Goal: Task Accomplishment & Management: Complete application form

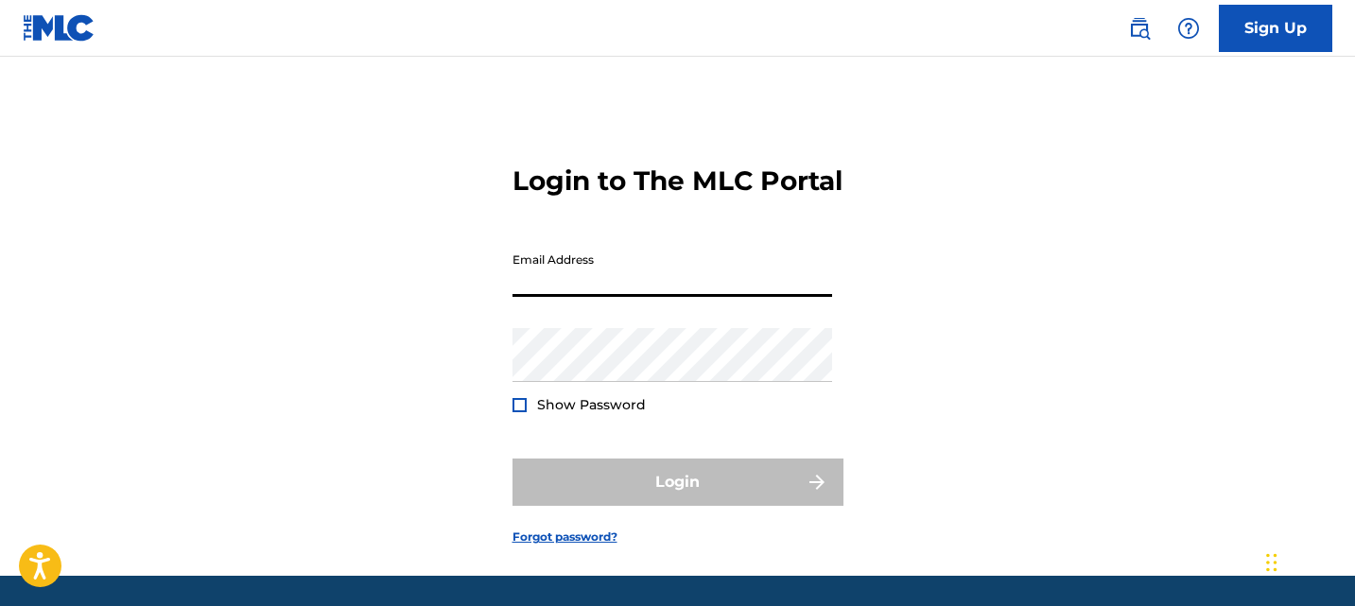
click at [628, 297] on input "Email Address" at bounding box center [672, 270] width 320 height 54
paste input "[EMAIL_ADDRESS][DOMAIN_NAME]"
type input "[EMAIL_ADDRESS][DOMAIN_NAME]"
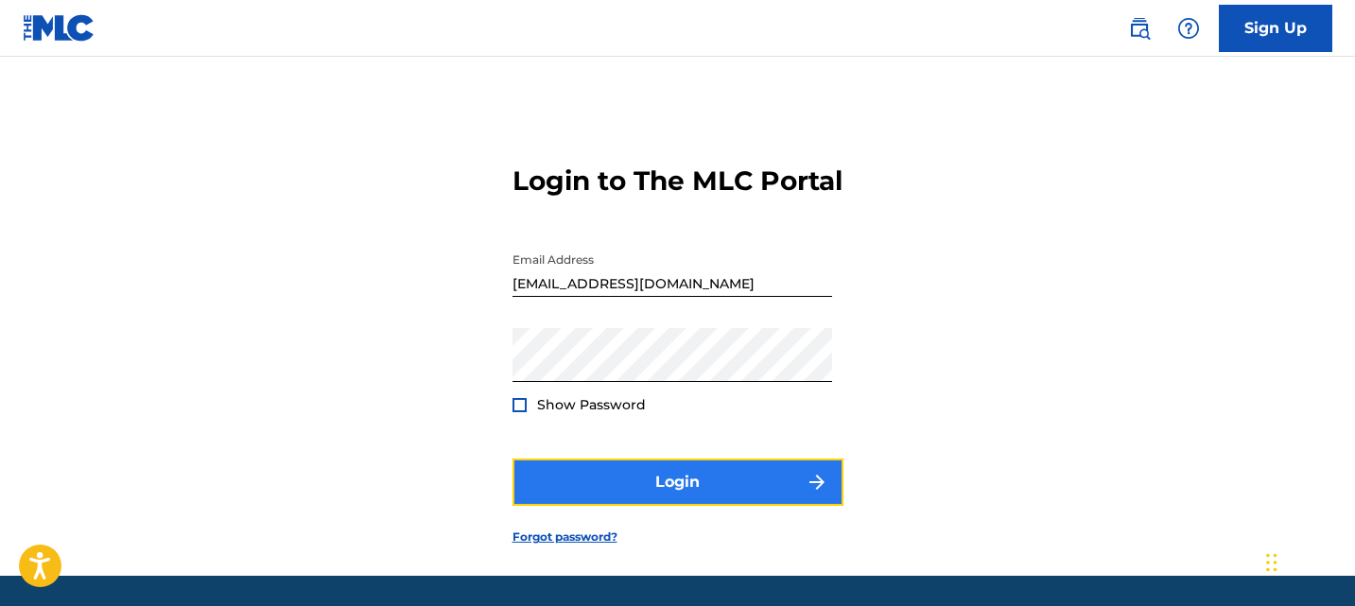
click at [573, 506] on button "Login" at bounding box center [677, 482] width 331 height 47
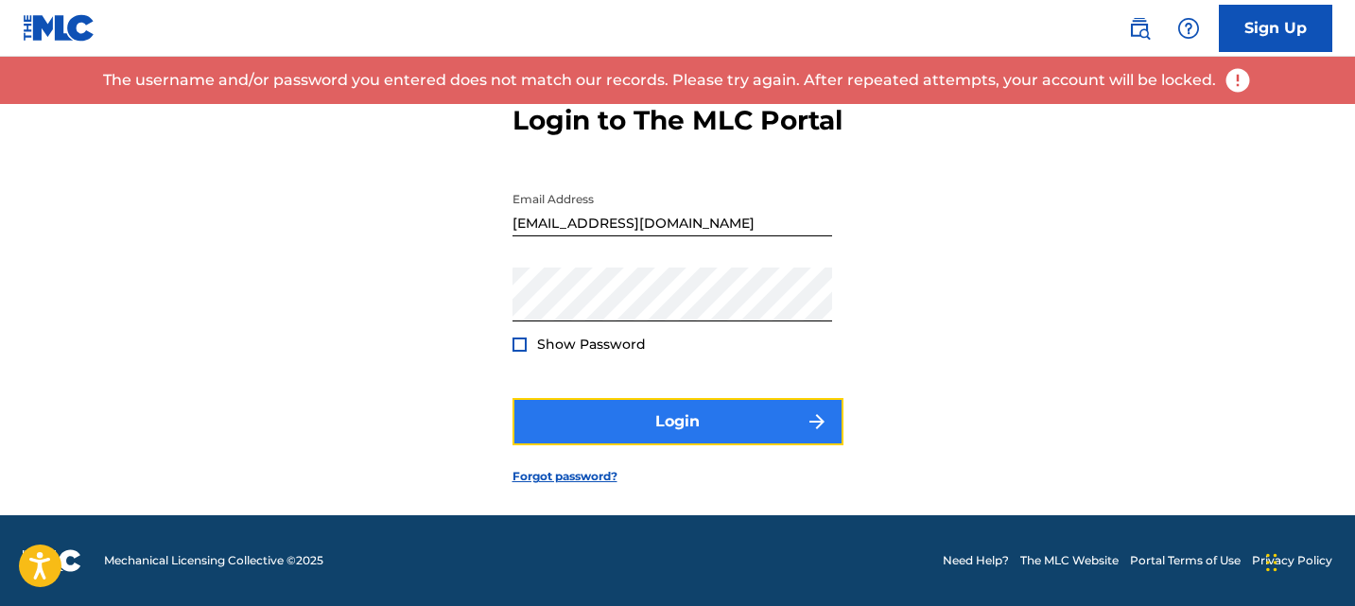
scroll to position [93, 0]
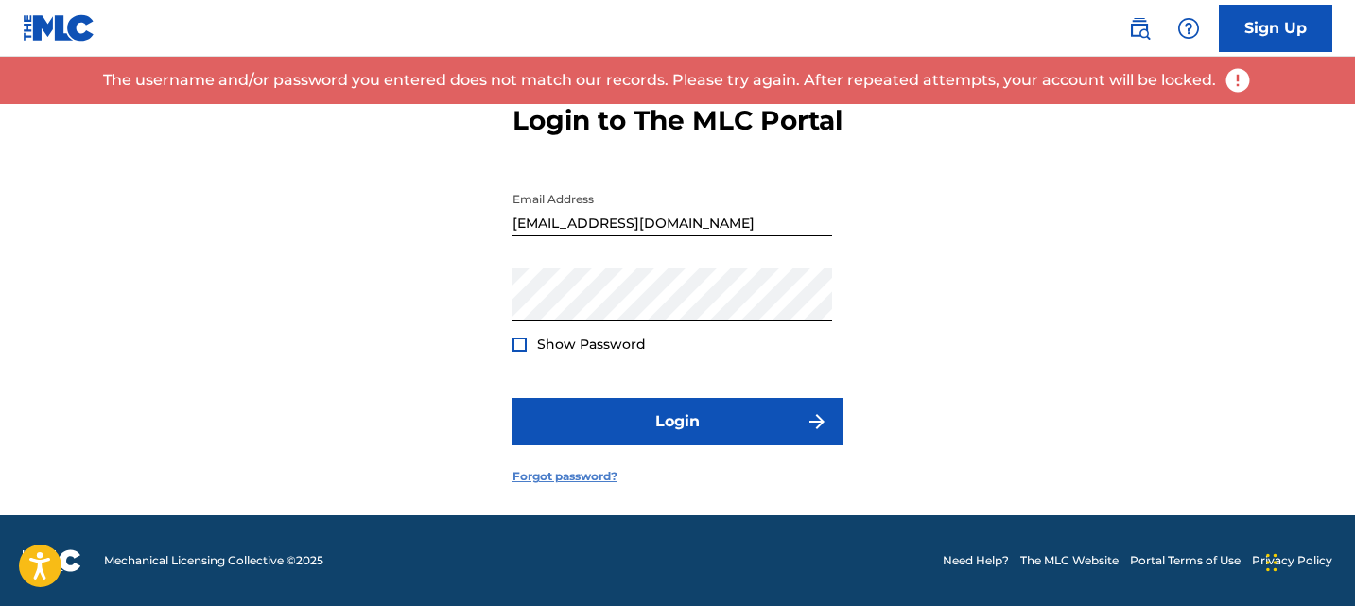
click at [594, 476] on link "Forgot password?" at bounding box center [564, 476] width 105 height 17
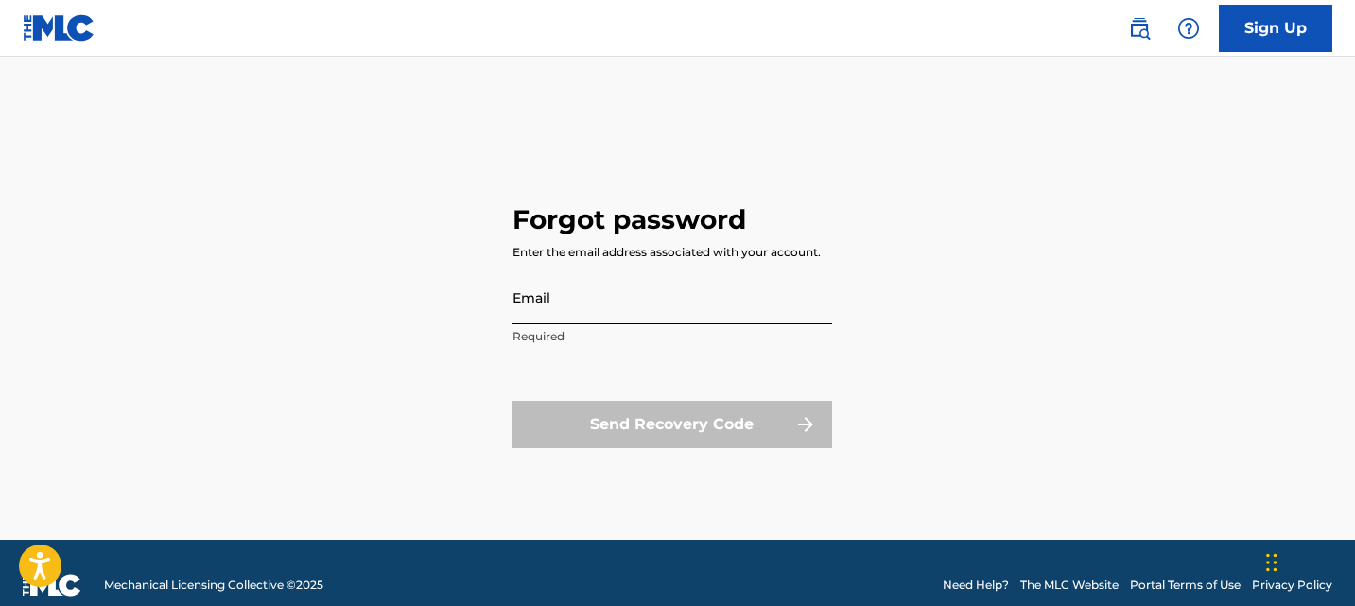
click at [647, 271] on input "Email" at bounding box center [672, 297] width 320 height 54
type input "[EMAIL_ADDRESS][DOMAIN_NAME]"
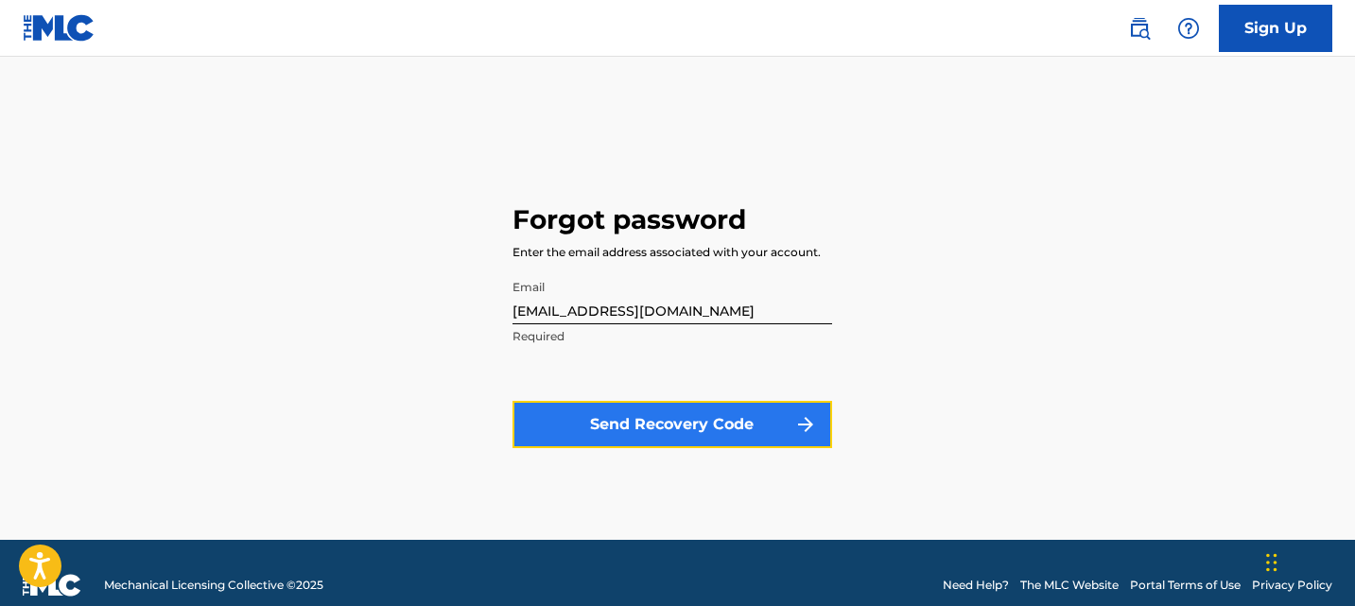
click at [648, 407] on button "Send Recovery Code" at bounding box center [672, 424] width 320 height 47
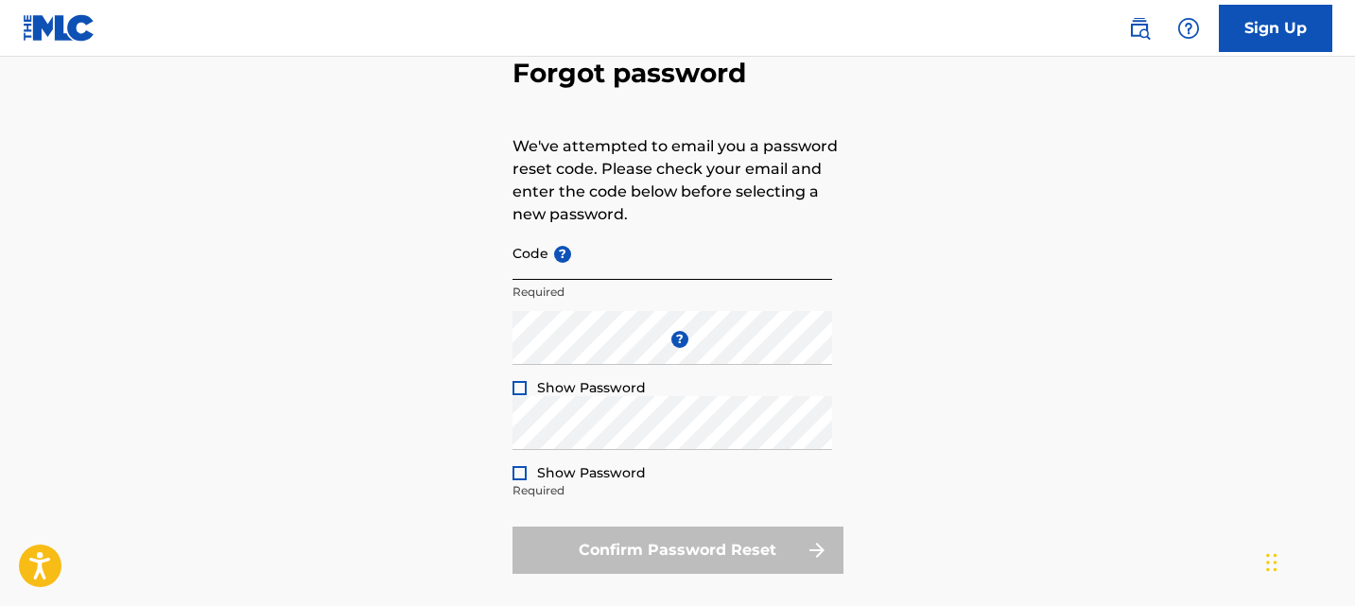
scroll to position [199, 0]
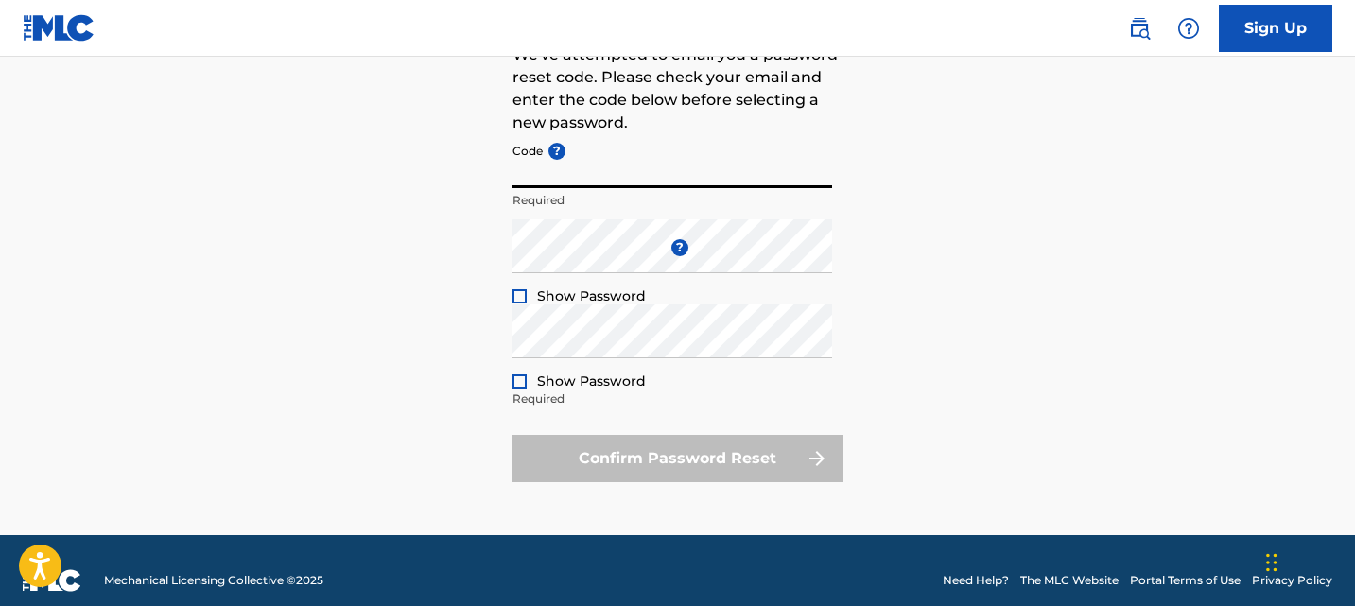
click at [613, 166] on input "Code ?" at bounding box center [672, 161] width 320 height 54
paste input "FP_af182065f9a122f5f6793c3484bb"
type input "FP_af182065f9a122f5f6793c3484bb"
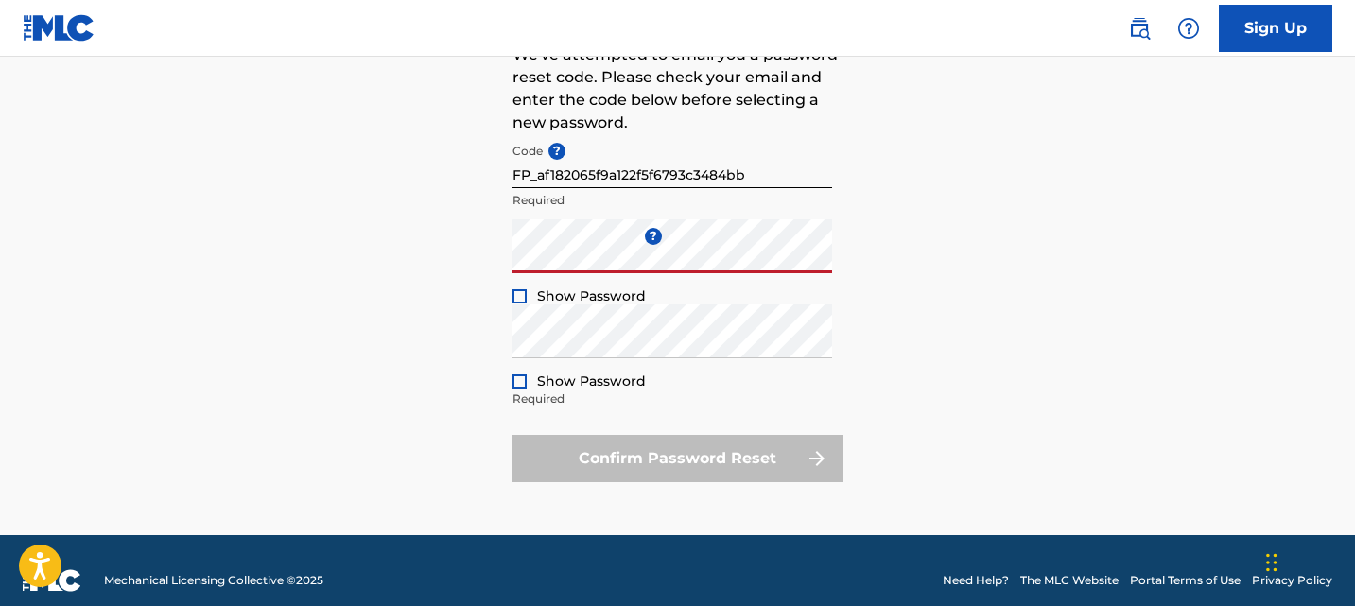
click at [513, 302] on div at bounding box center [519, 296] width 14 height 14
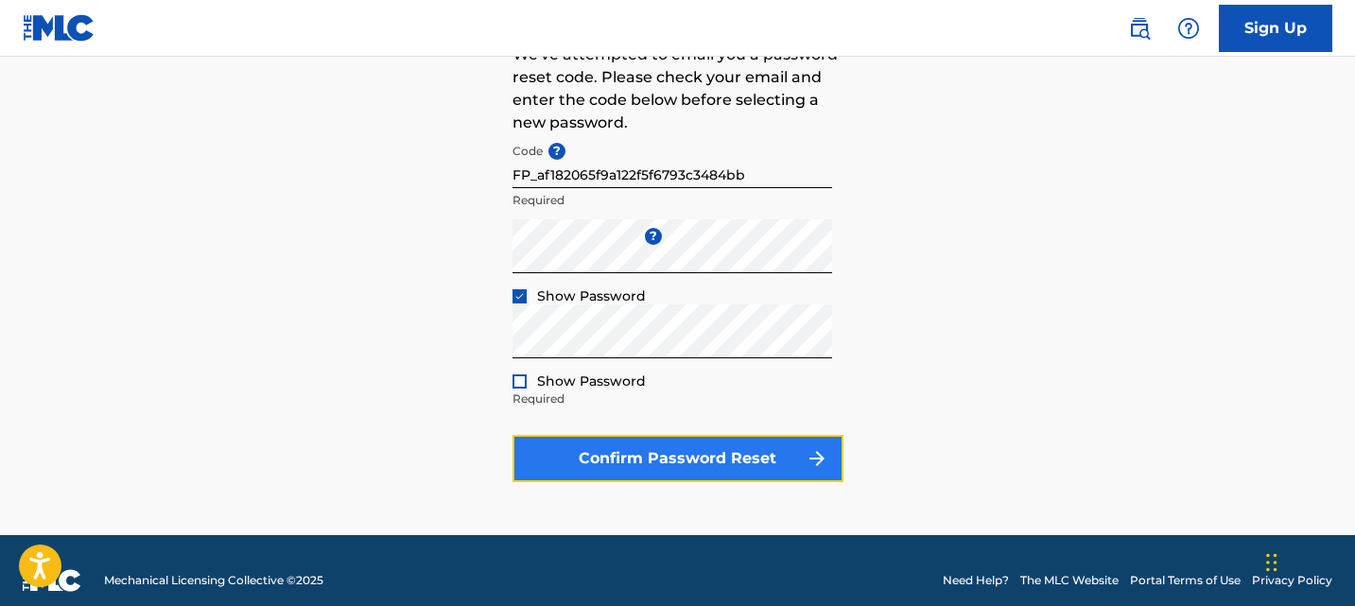
click at [585, 456] on button "Confirm Password Reset" at bounding box center [677, 458] width 331 height 47
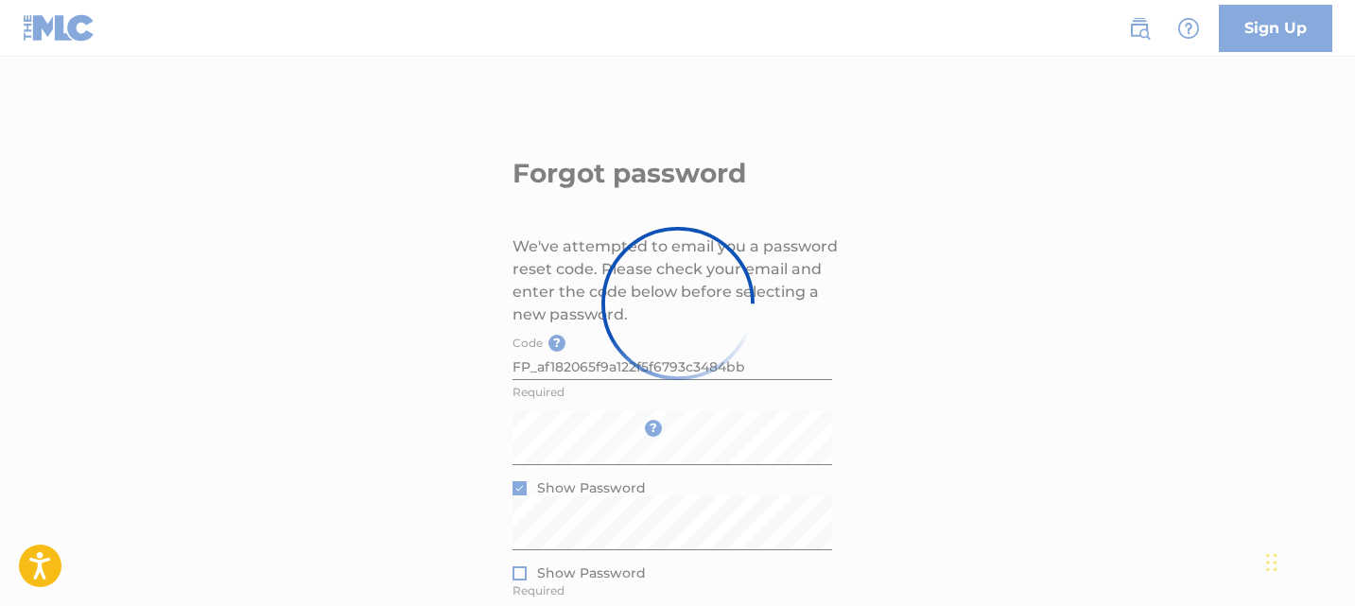
scroll to position [0, 0]
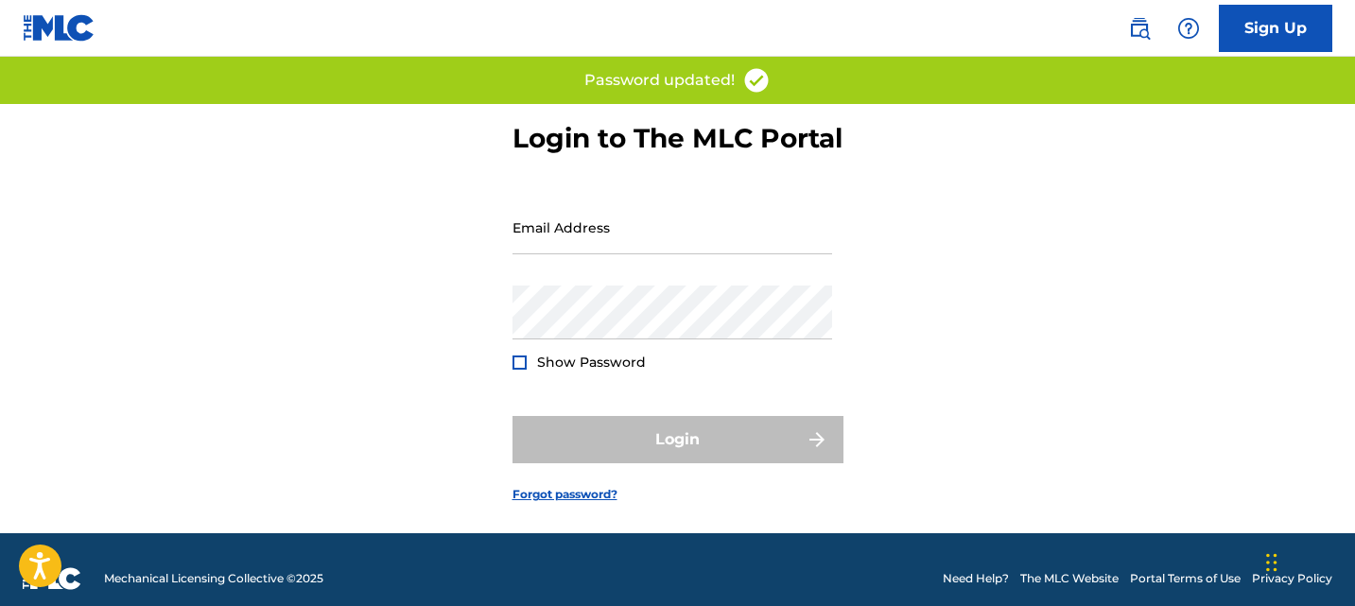
scroll to position [94, 0]
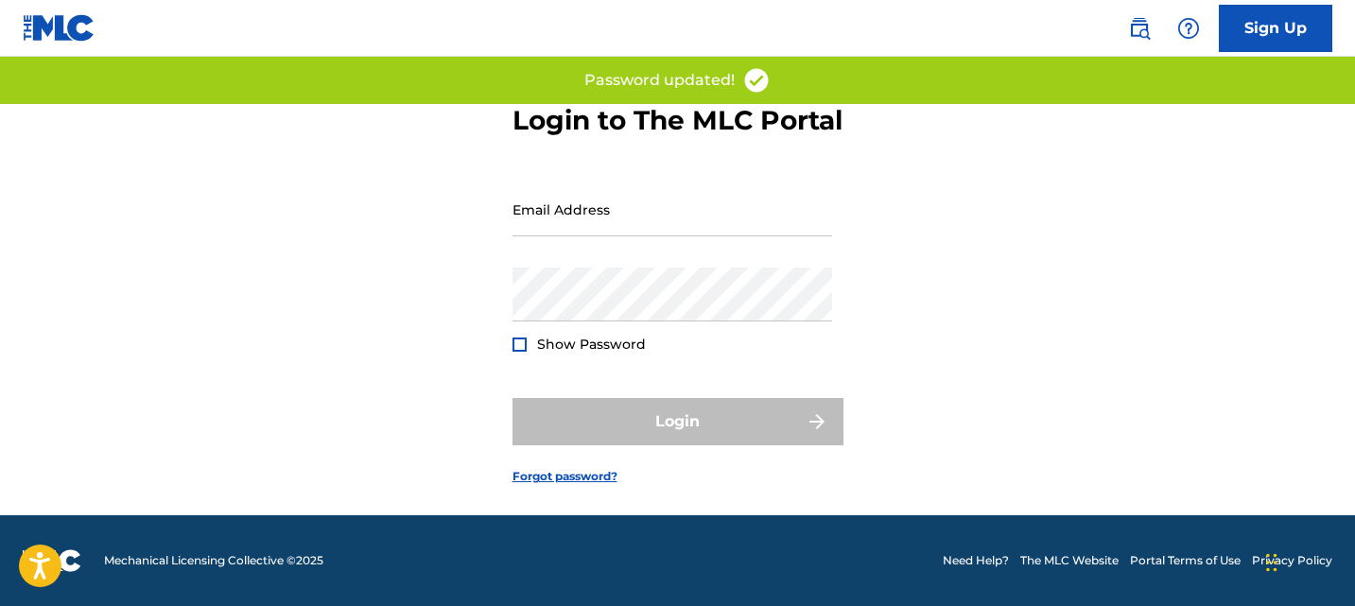
click at [588, 220] on input "Email Address" at bounding box center [672, 209] width 320 height 54
type input "[EMAIL_ADDRESS][DOMAIN_NAME]"
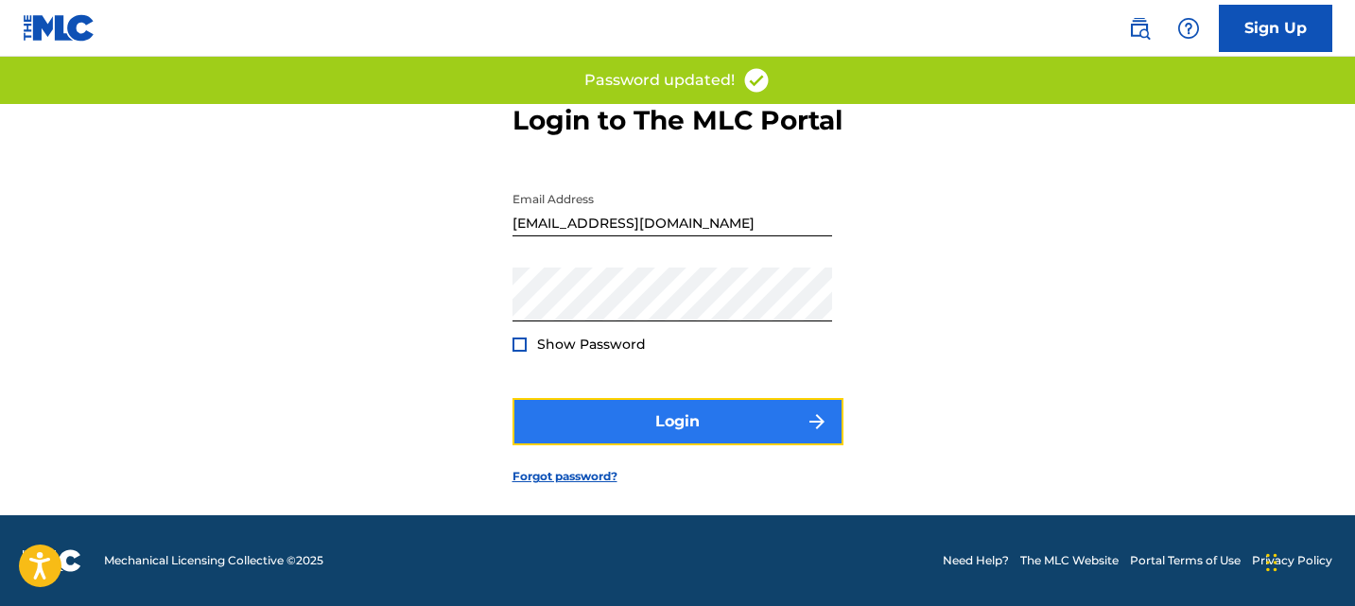
click at [610, 401] on button "Login" at bounding box center [677, 421] width 331 height 47
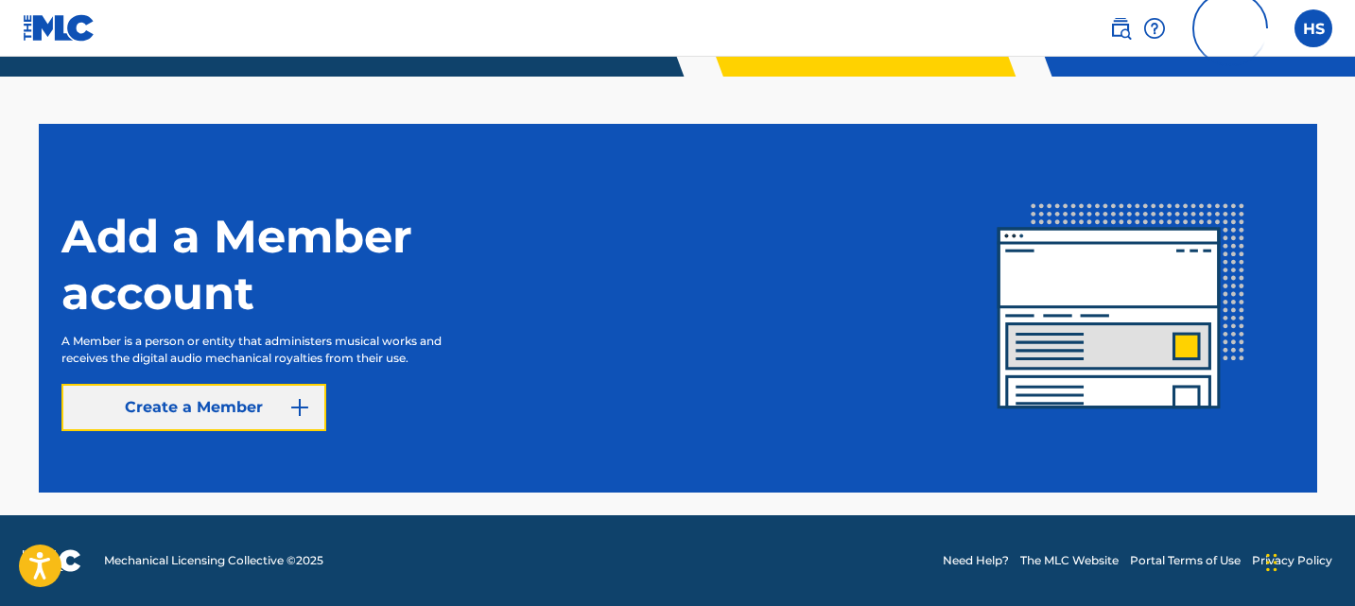
click at [283, 393] on button "Create a Member" at bounding box center [193, 407] width 265 height 47
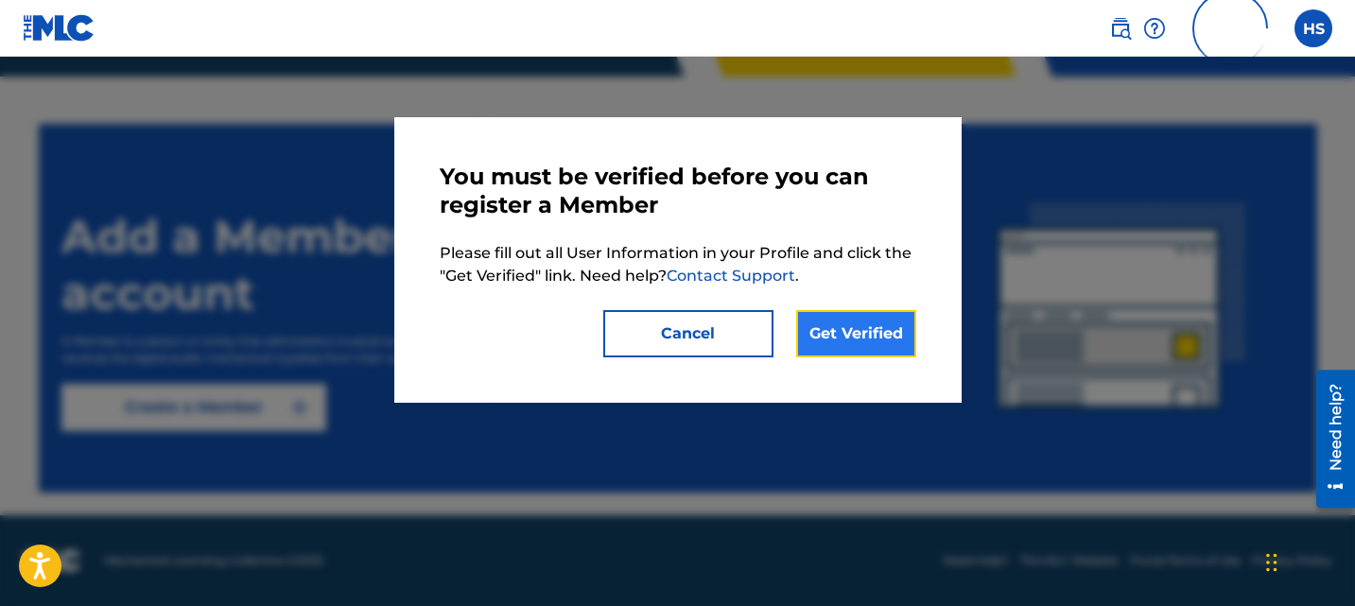
click at [857, 329] on link "Get Verified" at bounding box center [856, 333] width 120 height 47
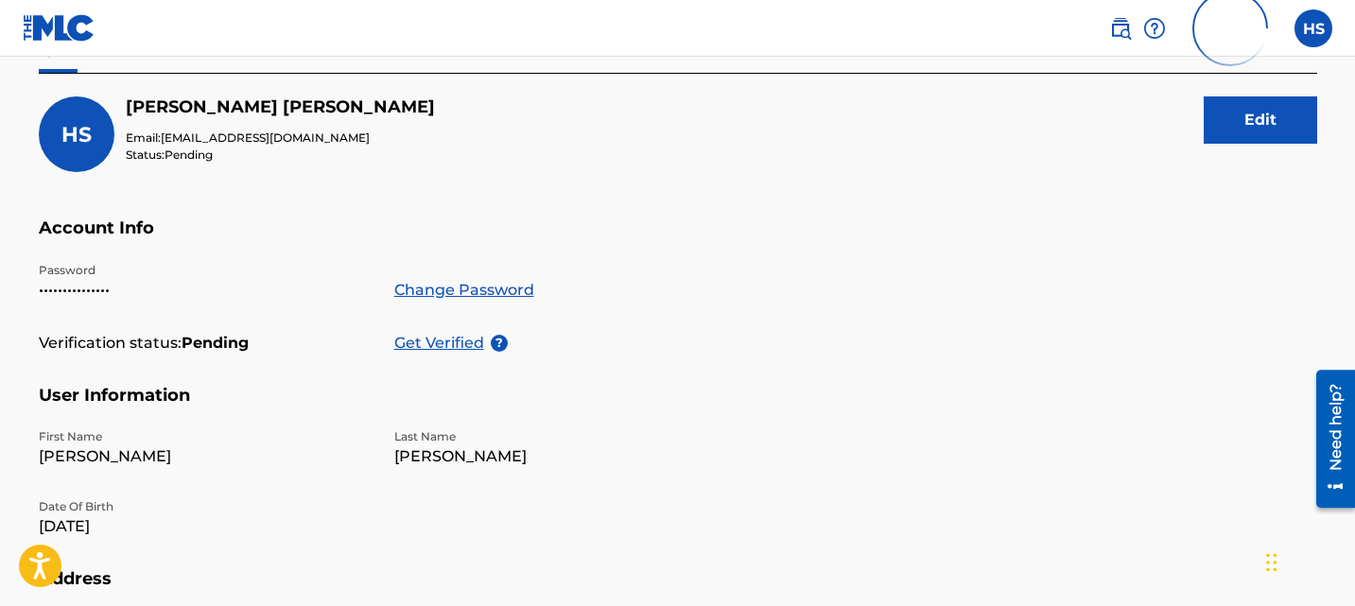
scroll to position [179, 0]
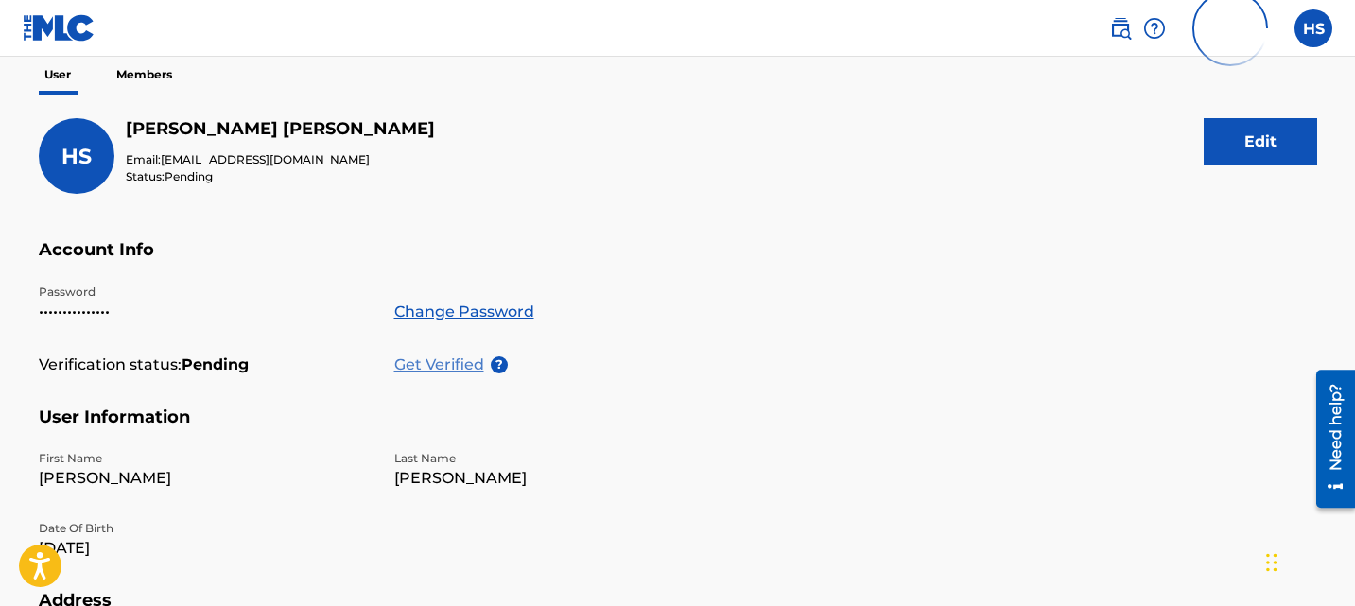
click at [455, 362] on p "Get Verified" at bounding box center [442, 365] width 96 height 23
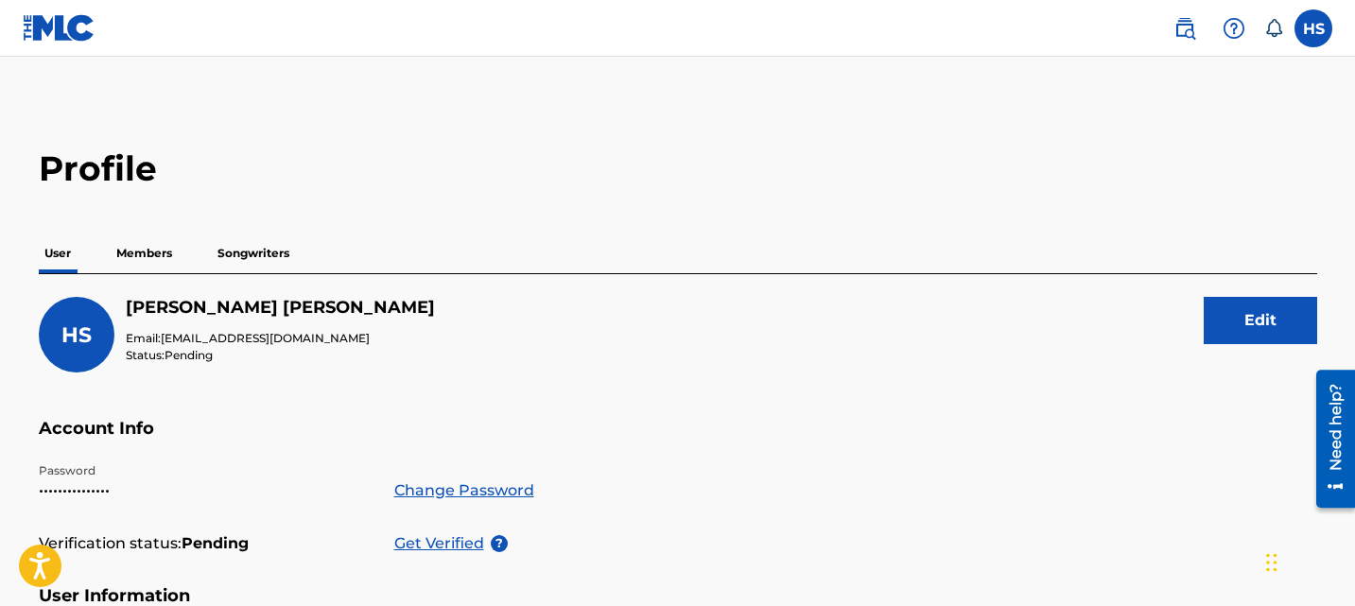
click at [165, 238] on p "Members" at bounding box center [144, 254] width 67 height 40
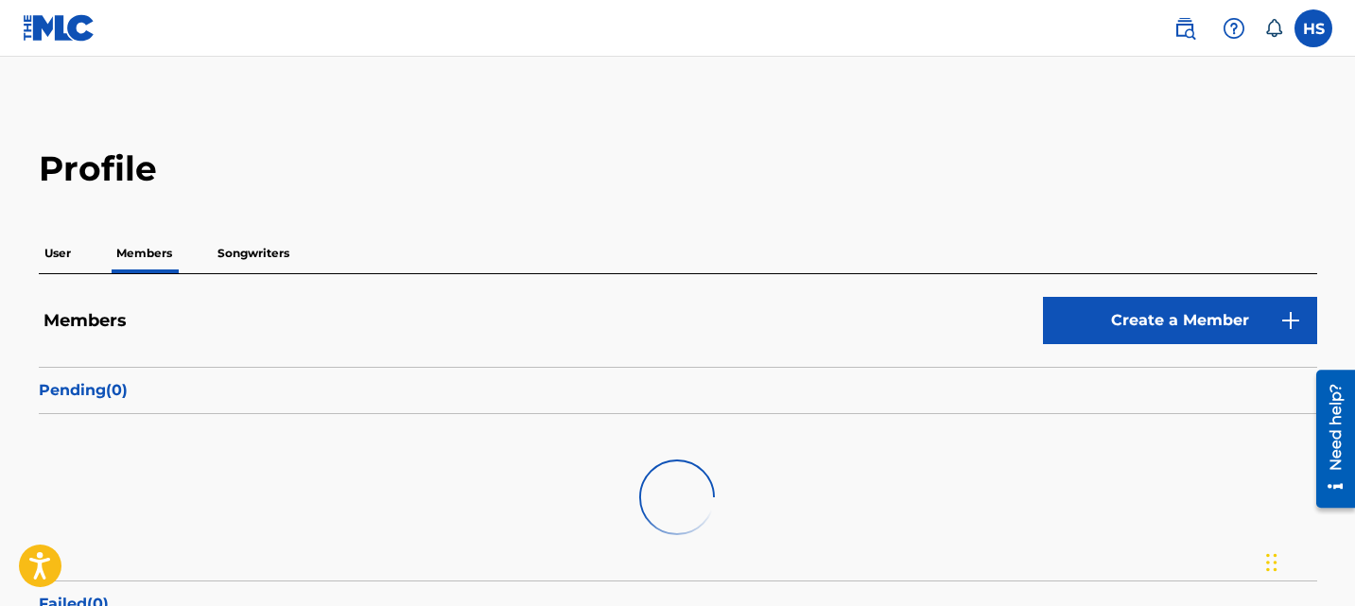
click at [254, 247] on p "Songwriters" at bounding box center [253, 254] width 83 height 40
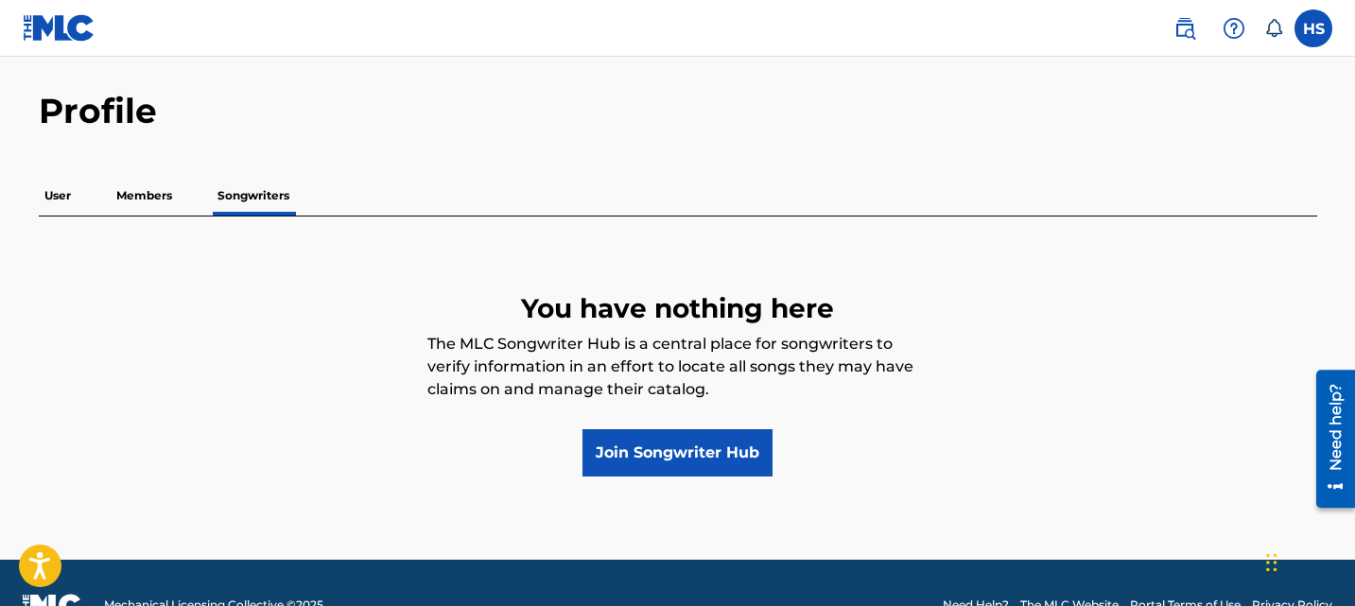
scroll to position [102, 0]
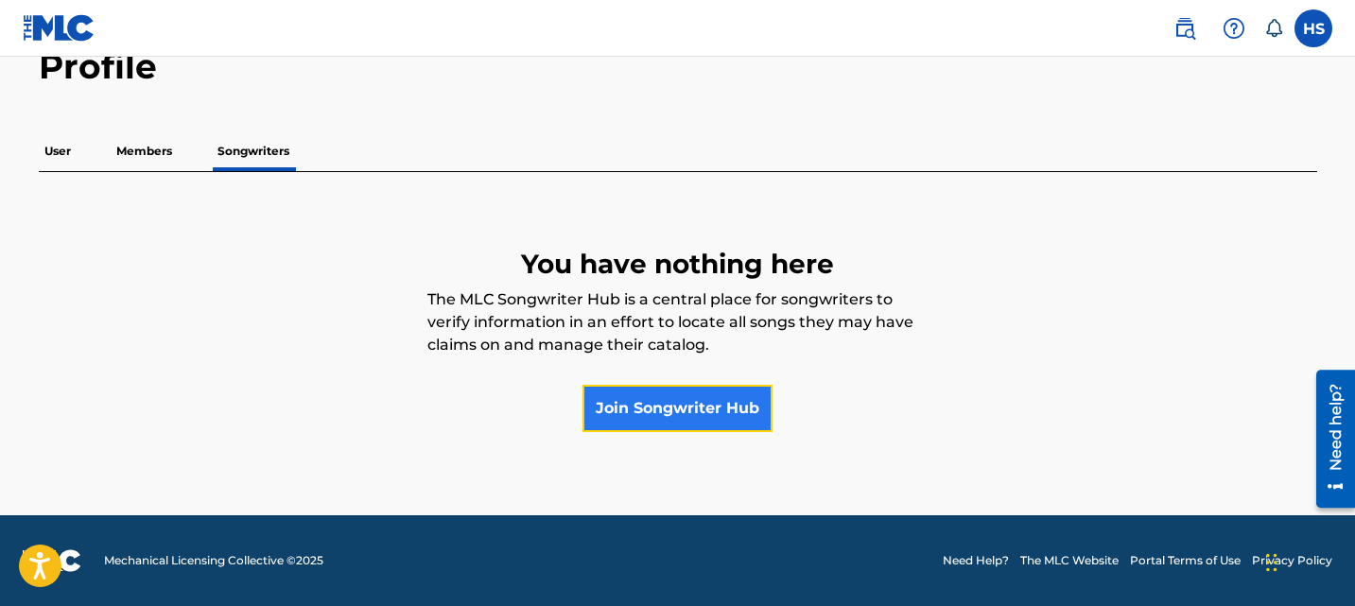
click at [624, 415] on link "Join Songwriter Hub" at bounding box center [677, 408] width 190 height 47
